Goal: Task Accomplishment & Management: Use online tool/utility

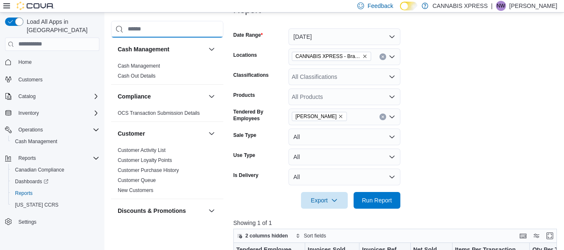
scroll to position [118, 0]
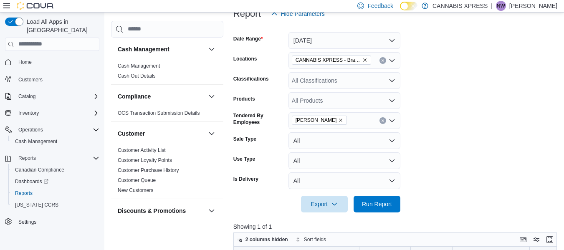
click at [381, 119] on icon "Clear input" at bounding box center [382, 120] width 3 height 3
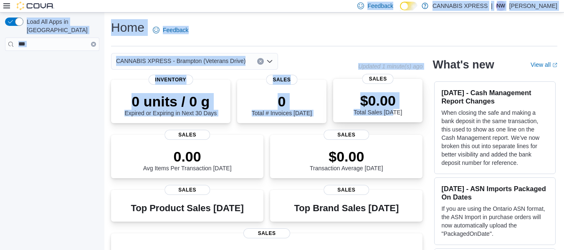
drag, startPoint x: 0, startPoint y: 0, endPoint x: 400, endPoint y: 122, distance: 417.8
click at [400, 122] on div "Feedback Dark Mode CANNABIS XPRESS | NW Nathan Wilson Load All Apps in New Hub …" at bounding box center [282, 205] width 564 height 410
click at [91, 42] on button "Clear input" at bounding box center [93, 44] width 5 height 5
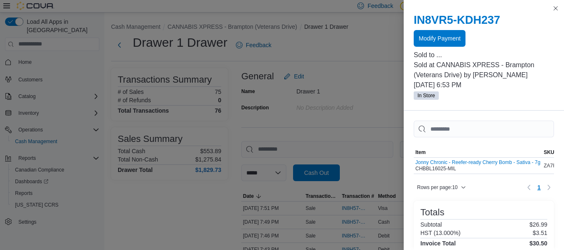
scroll to position [256, 0]
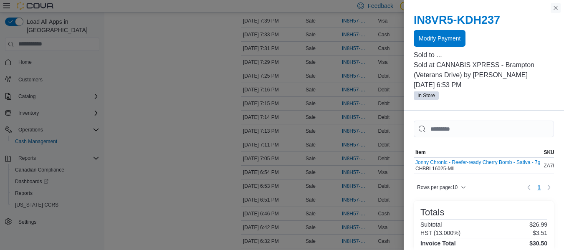
click at [555, 7] on button "Close this dialog" at bounding box center [555, 8] width 10 height 10
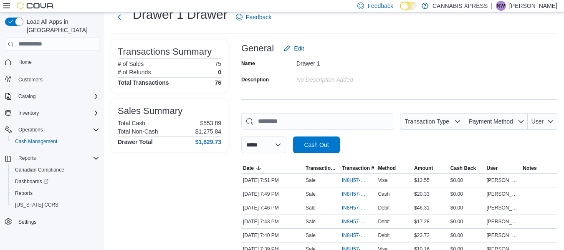
scroll to position [0, 0]
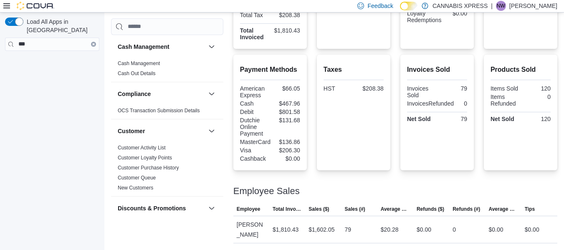
scroll to position [617, 0]
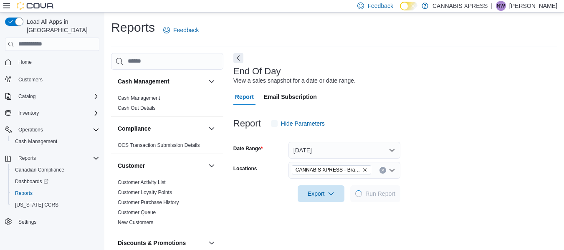
scroll to position [14, 0]
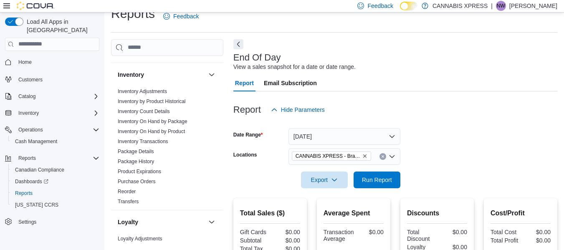
scroll to position [260, 0]
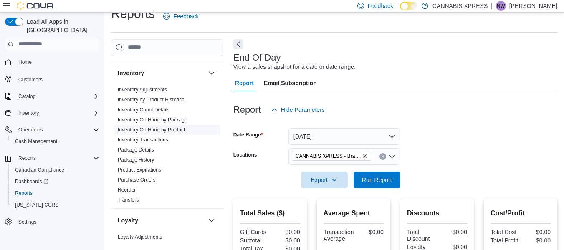
click at [157, 130] on link "Inventory On Hand by Product" at bounding box center [151, 130] width 67 height 6
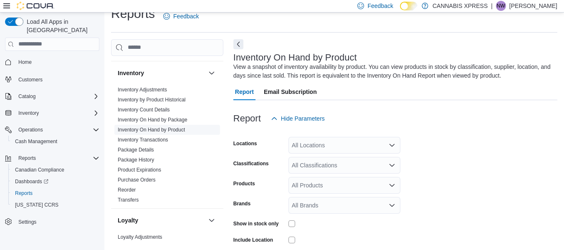
scroll to position [28, 0]
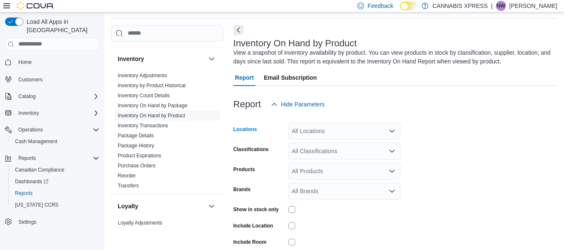
click at [390, 130] on icon "Open list of options" at bounding box center [391, 131] width 7 height 7
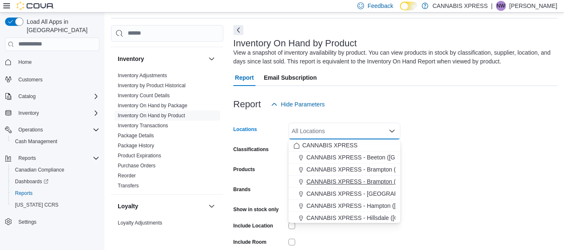
click at [368, 176] on button "CANNABIS XPRESS - Brampton (Veterans Drive)" at bounding box center [344, 182] width 112 height 12
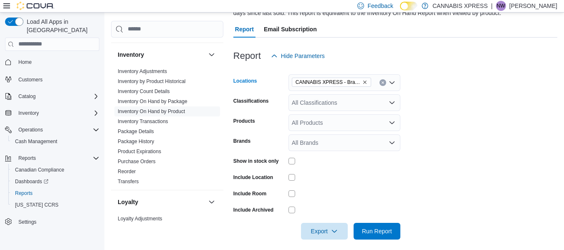
scroll to position [83, 0]
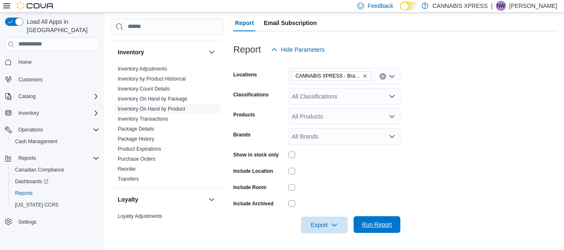
click at [371, 224] on span "Run Report" at bounding box center [377, 224] width 30 height 8
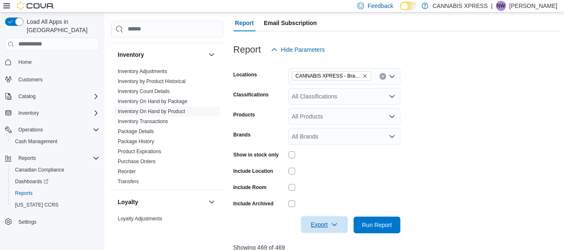
click at [329, 226] on span "Export" at bounding box center [324, 224] width 37 height 17
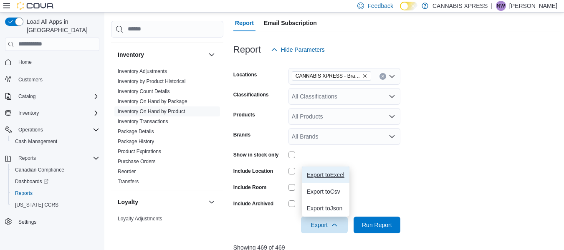
click at [329, 174] on span "Export to Excel" at bounding box center [326, 174] width 38 height 7
